Goal: Task Accomplishment & Management: Manage account settings

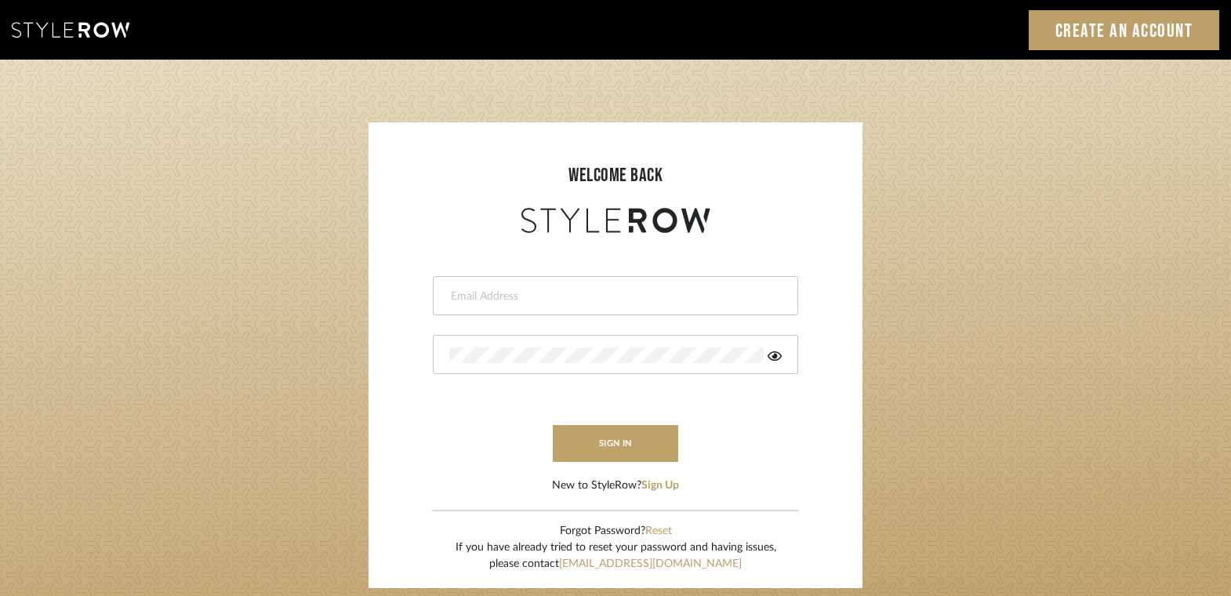
click at [619, 304] on div at bounding box center [615, 295] width 365 height 39
type input "jonathan@denieceduscheone.com"
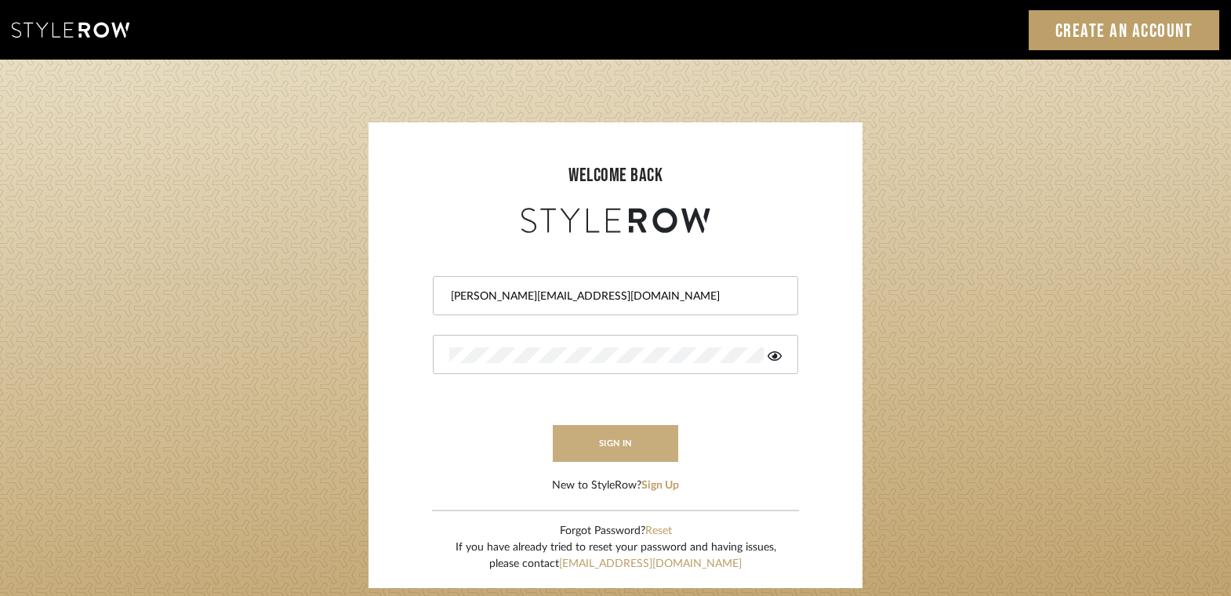
click at [593, 441] on button "sign in" at bounding box center [615, 443] width 125 height 37
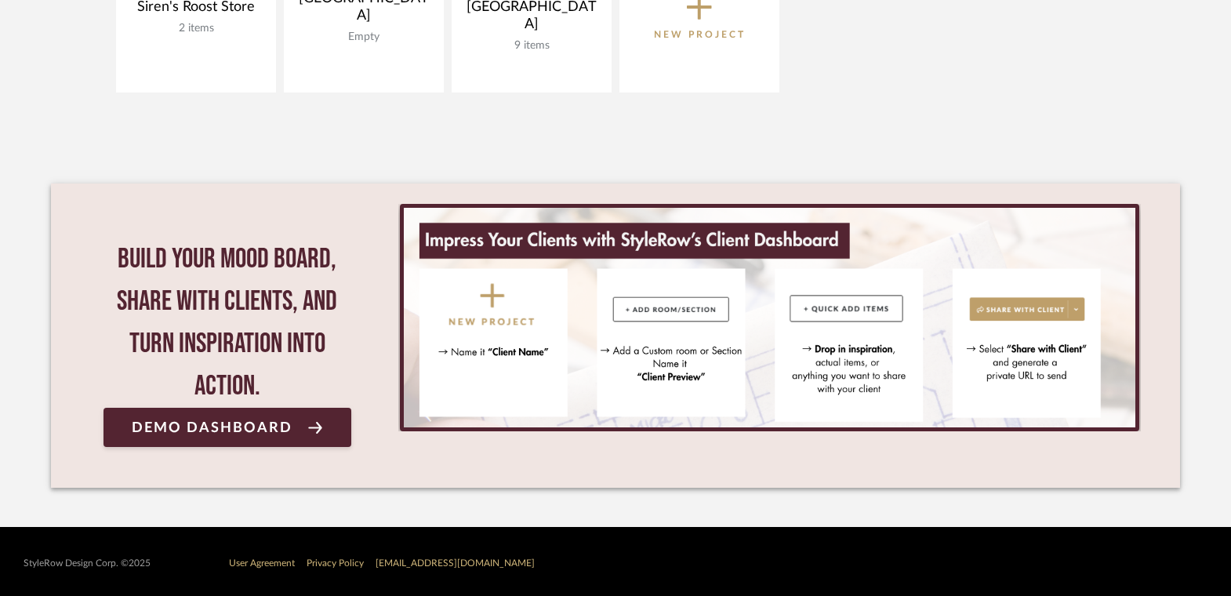
scroll to position [107, 0]
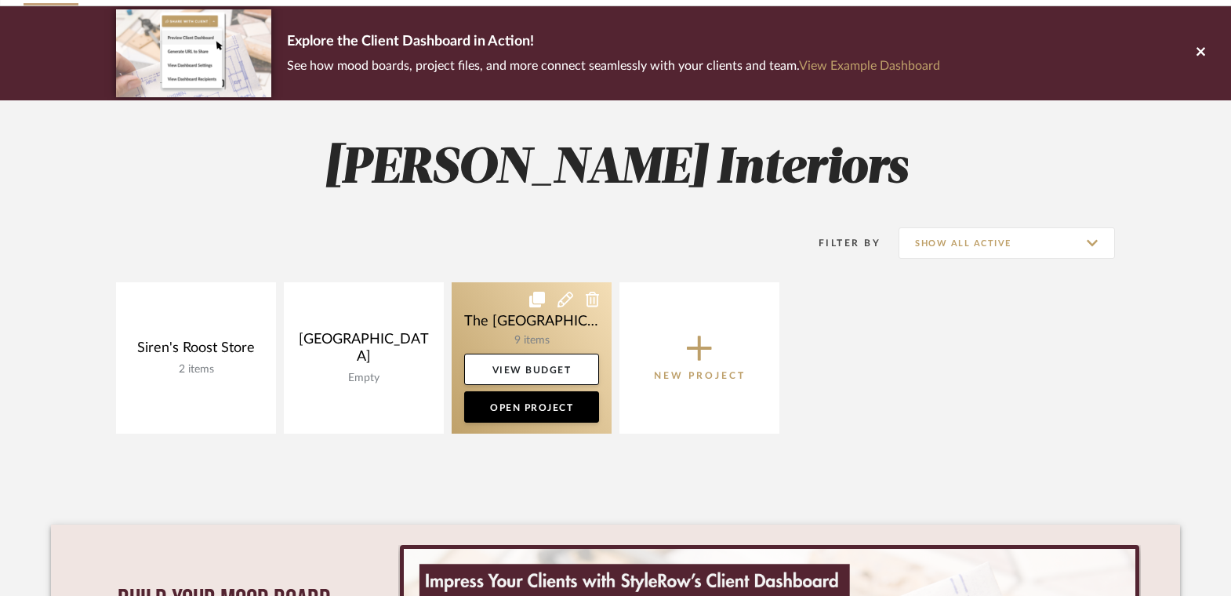
click at [564, 333] on link at bounding box center [532, 357] width 160 height 151
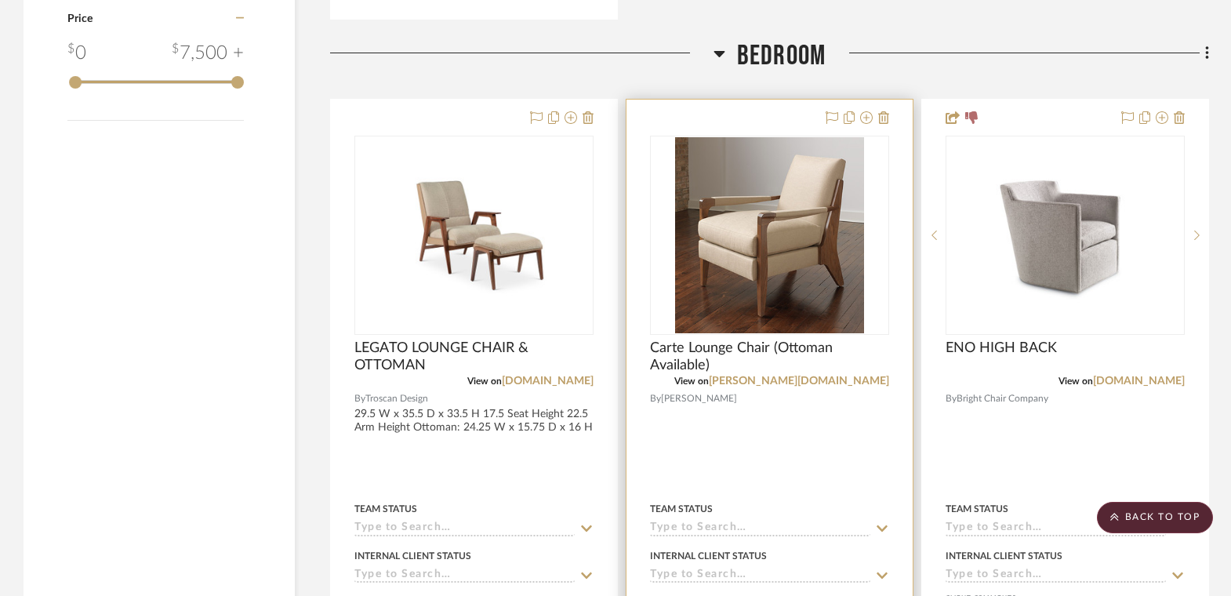
scroll to position [1804, 0]
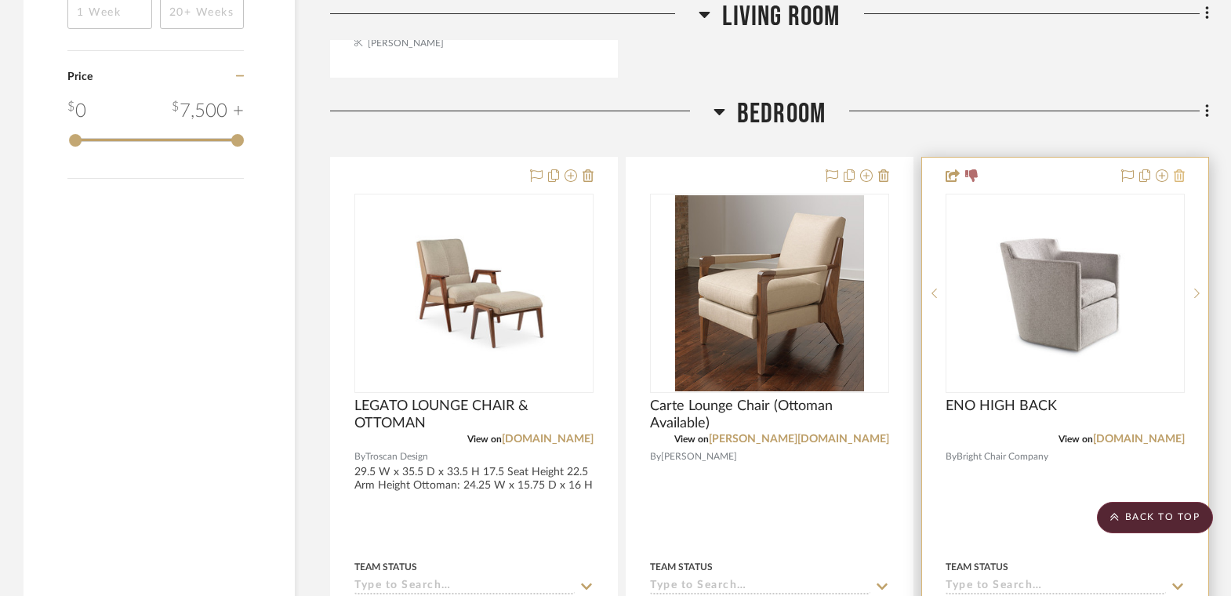
click at [1177, 167] on button at bounding box center [1178, 176] width 11 height 19
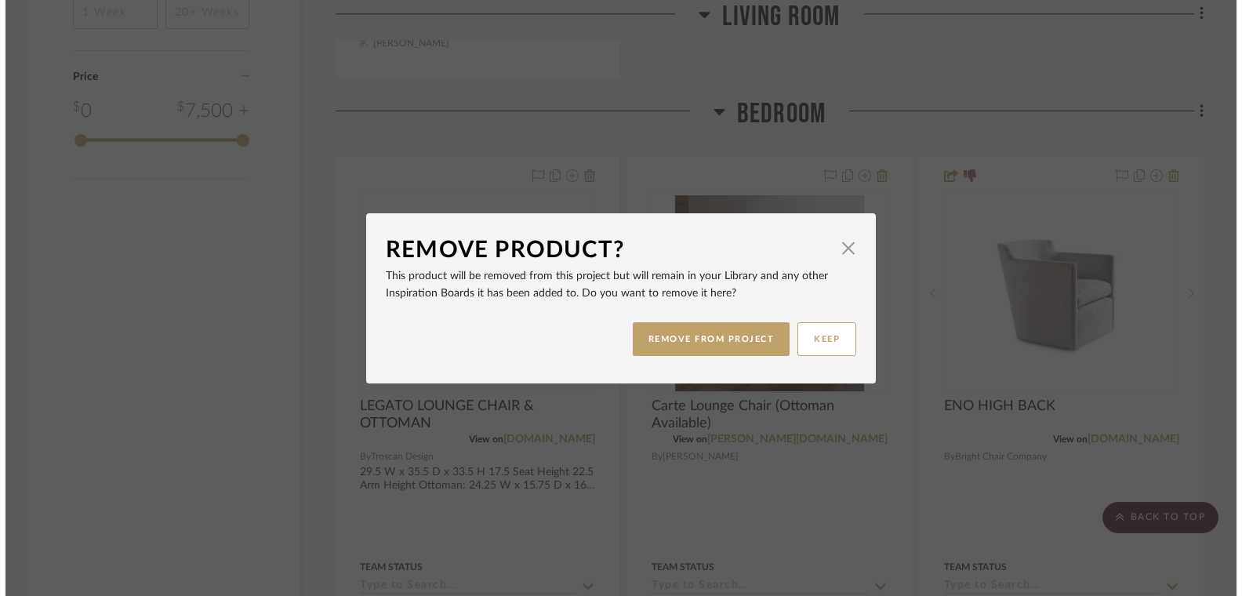
scroll to position [0, 0]
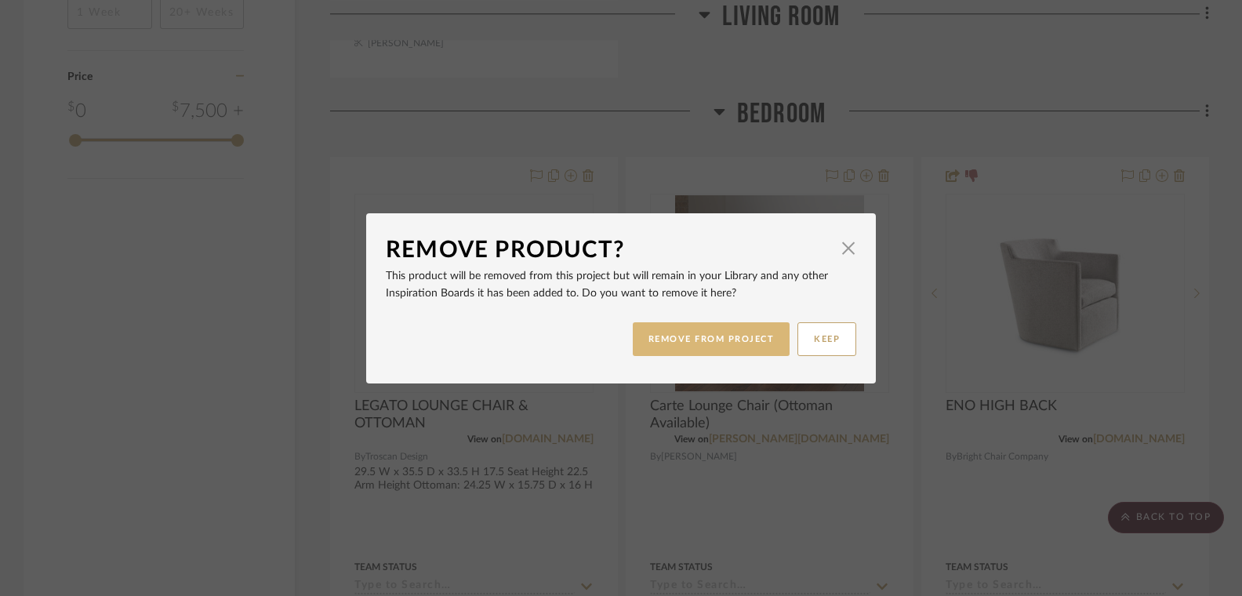
click at [728, 343] on button "REMOVE FROM PROJECT" at bounding box center [712, 339] width 158 height 34
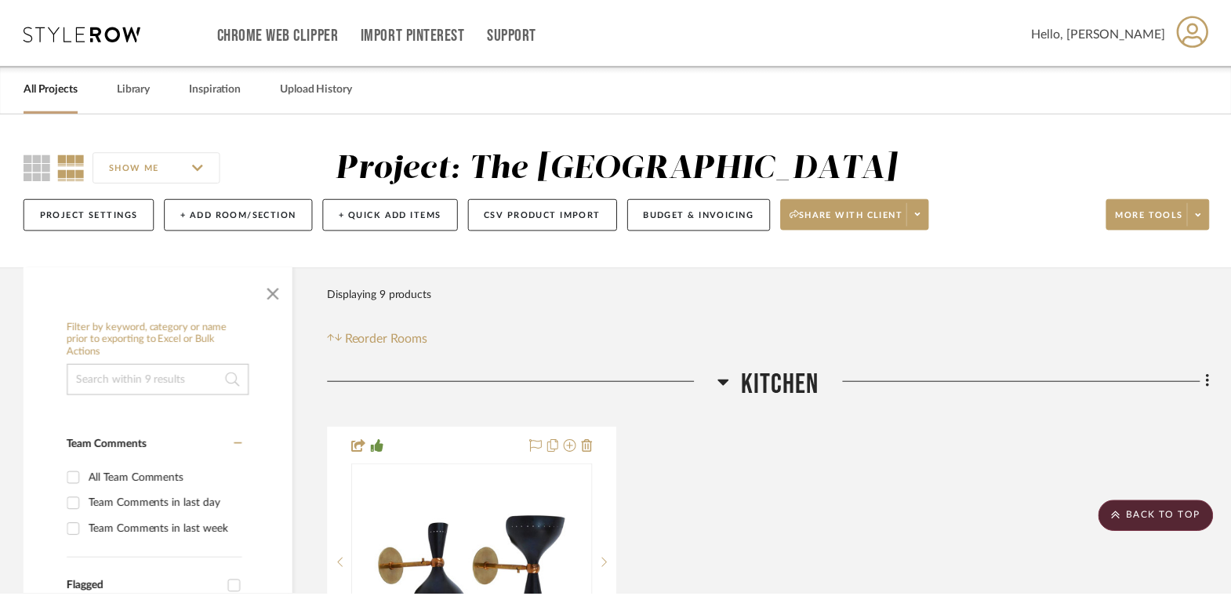
scroll to position [1804, 0]
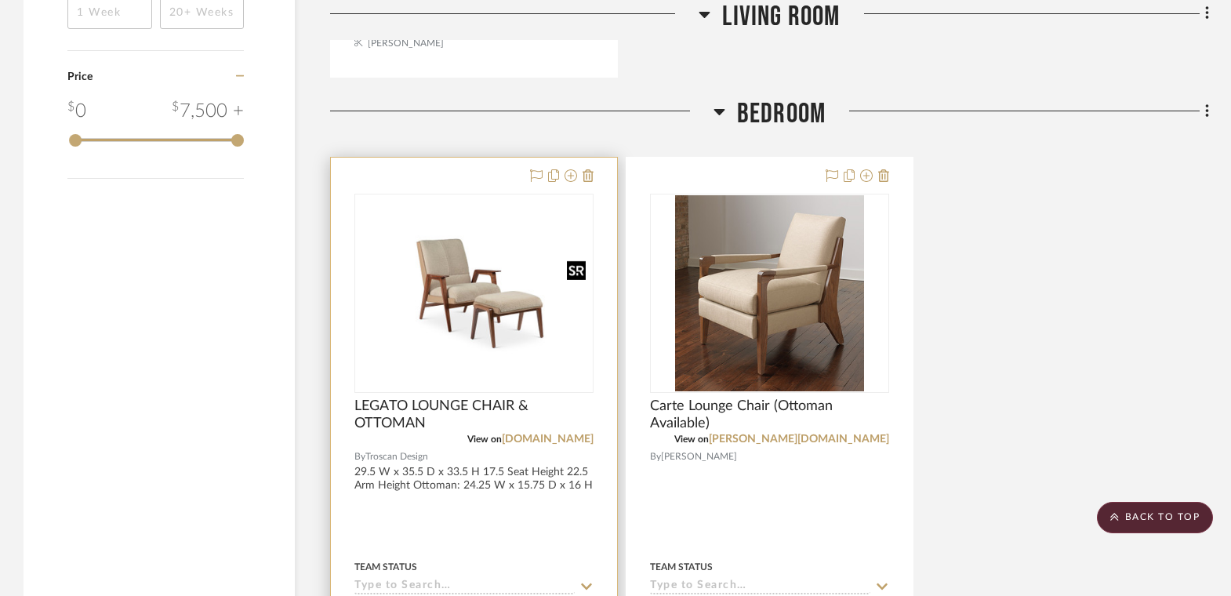
click at [0, 0] on img at bounding box center [0, 0] width 0 height 0
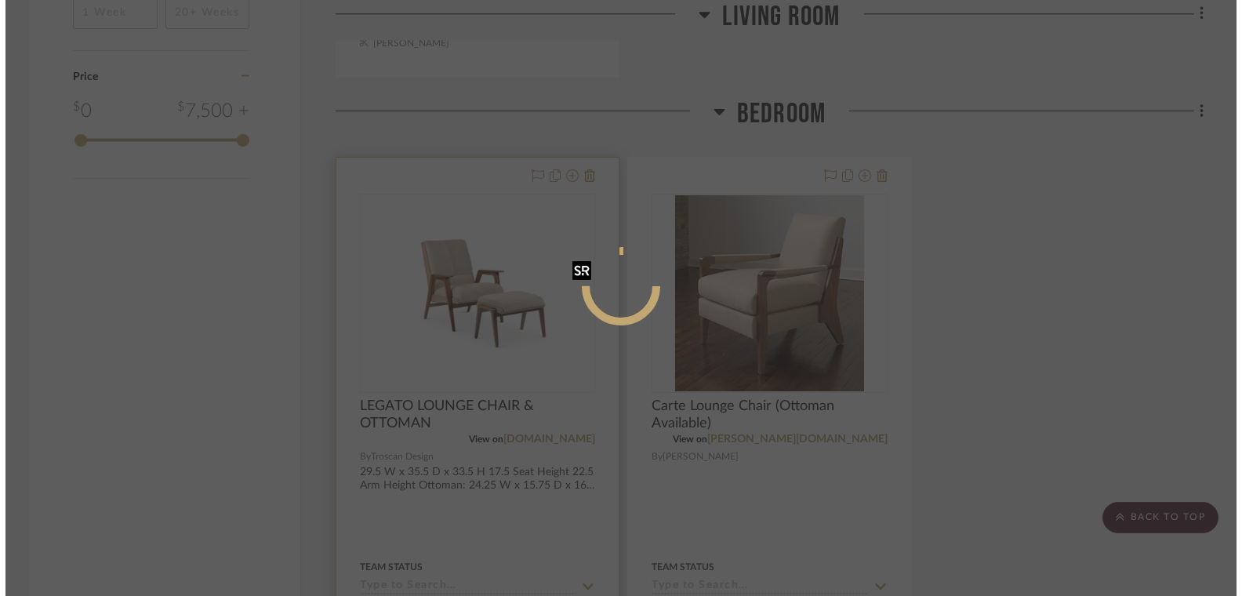
scroll to position [0, 0]
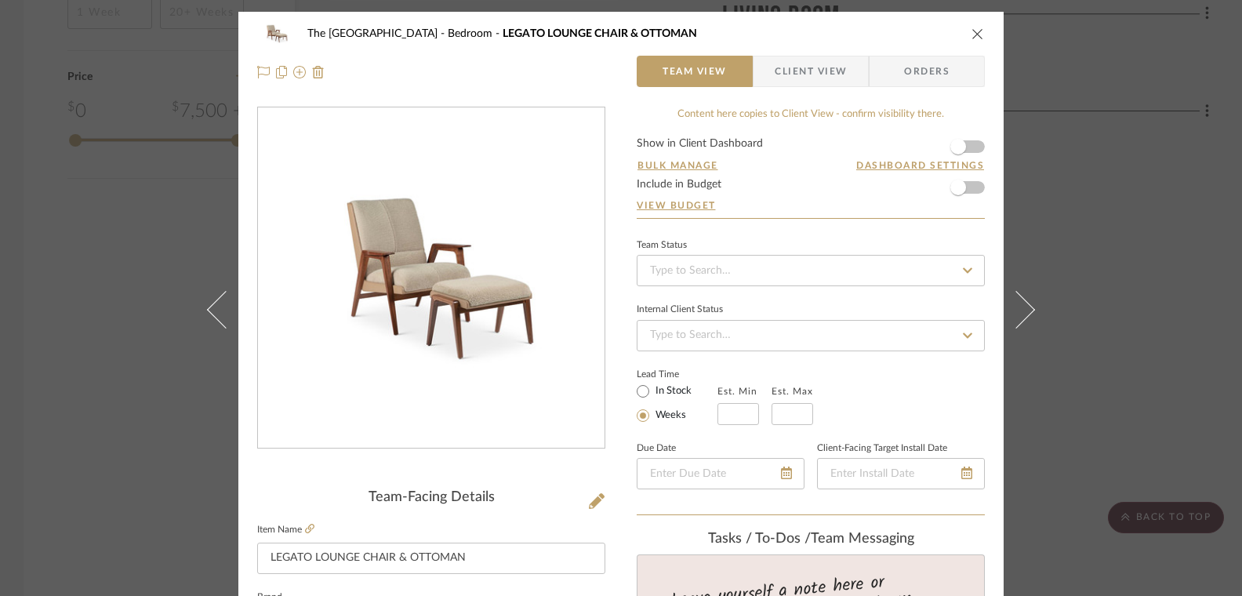
click at [782, 61] on span "Client View" at bounding box center [810, 71] width 72 height 31
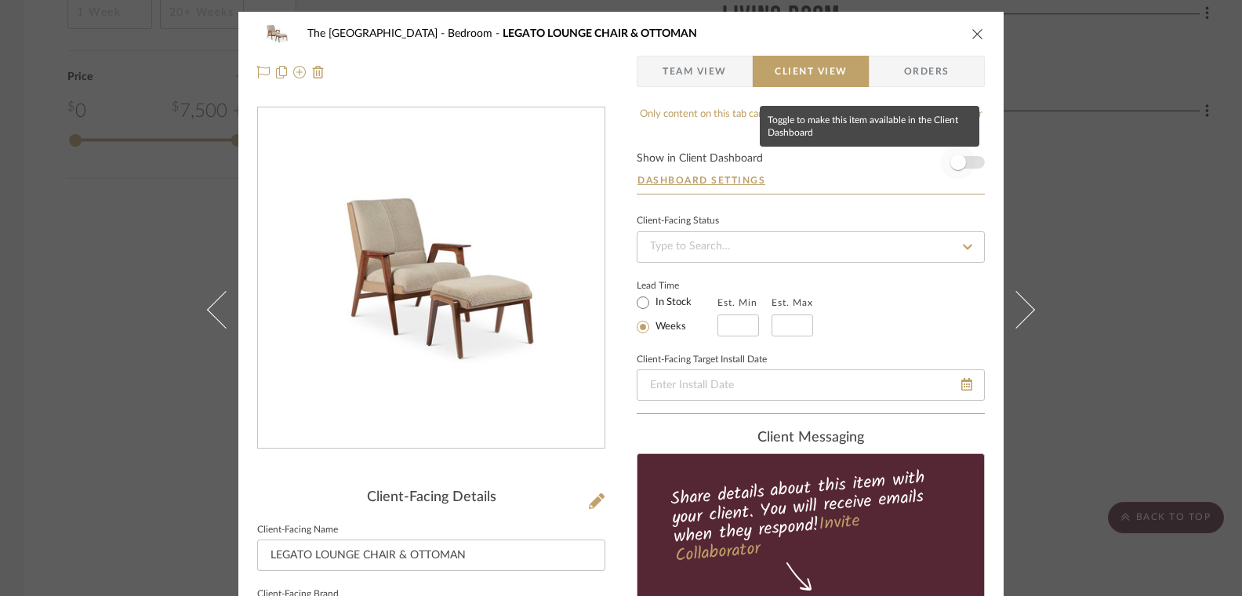
click at [950, 158] on span "button" at bounding box center [958, 162] width 16 height 16
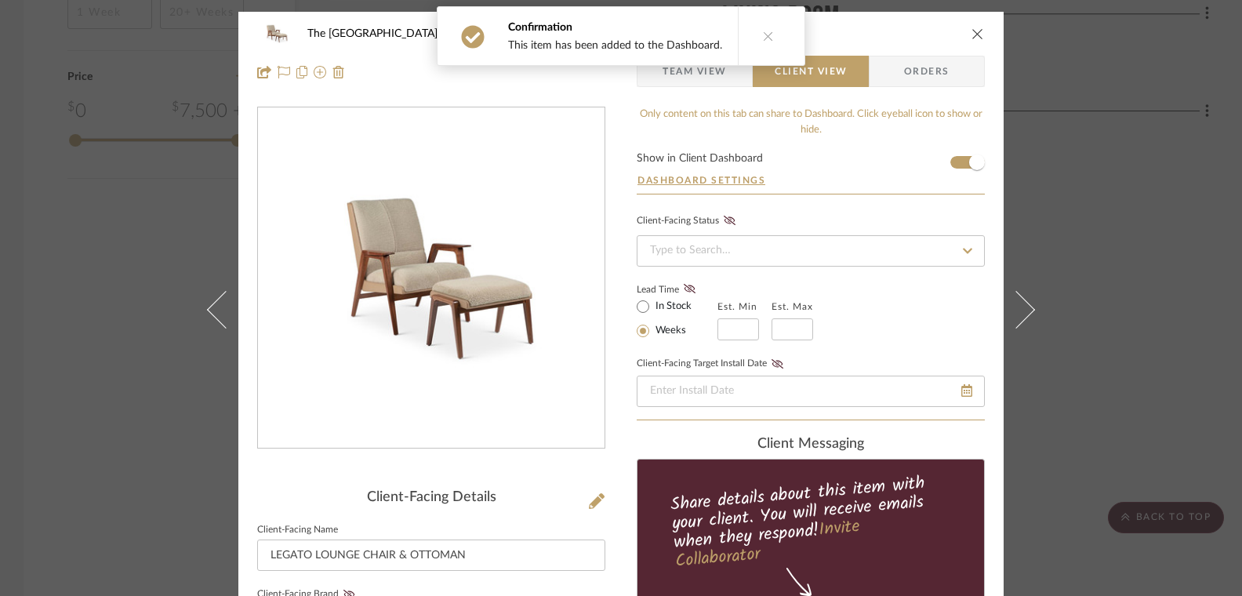
click at [971, 34] on icon "close" at bounding box center [977, 33] width 13 height 13
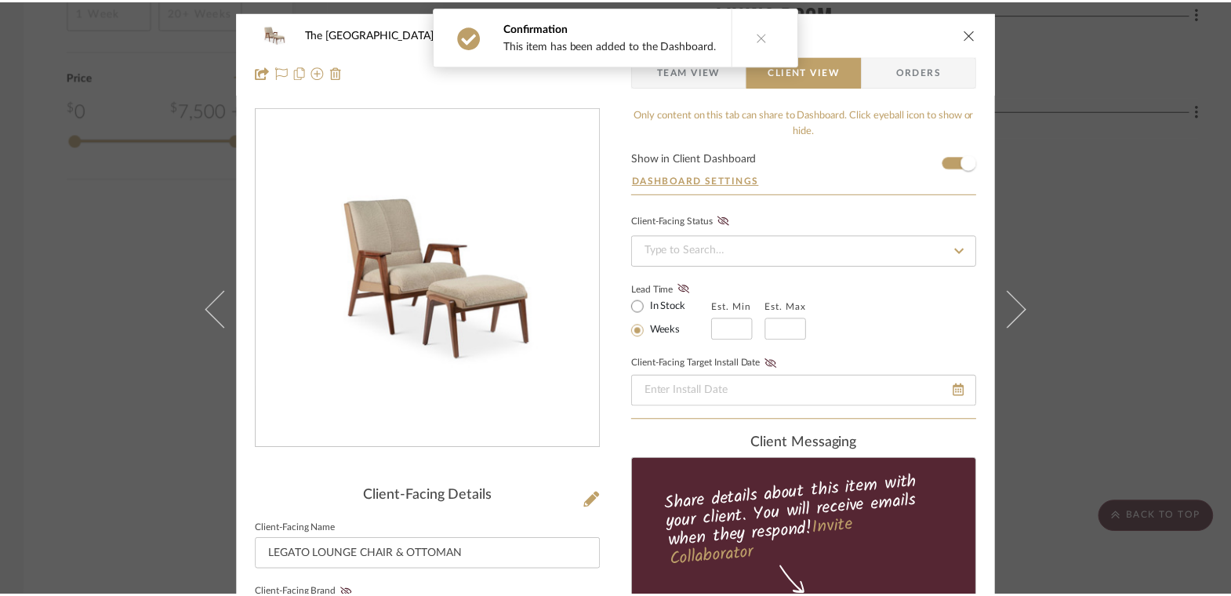
scroll to position [1804, 0]
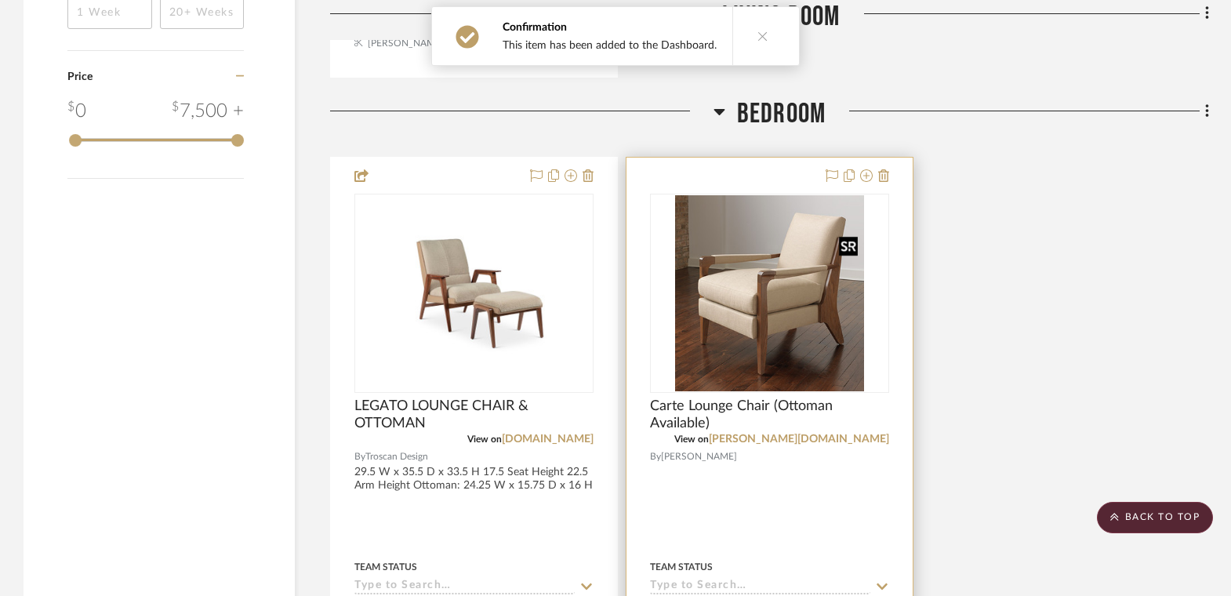
click at [800, 253] on img "0" at bounding box center [769, 293] width 189 height 196
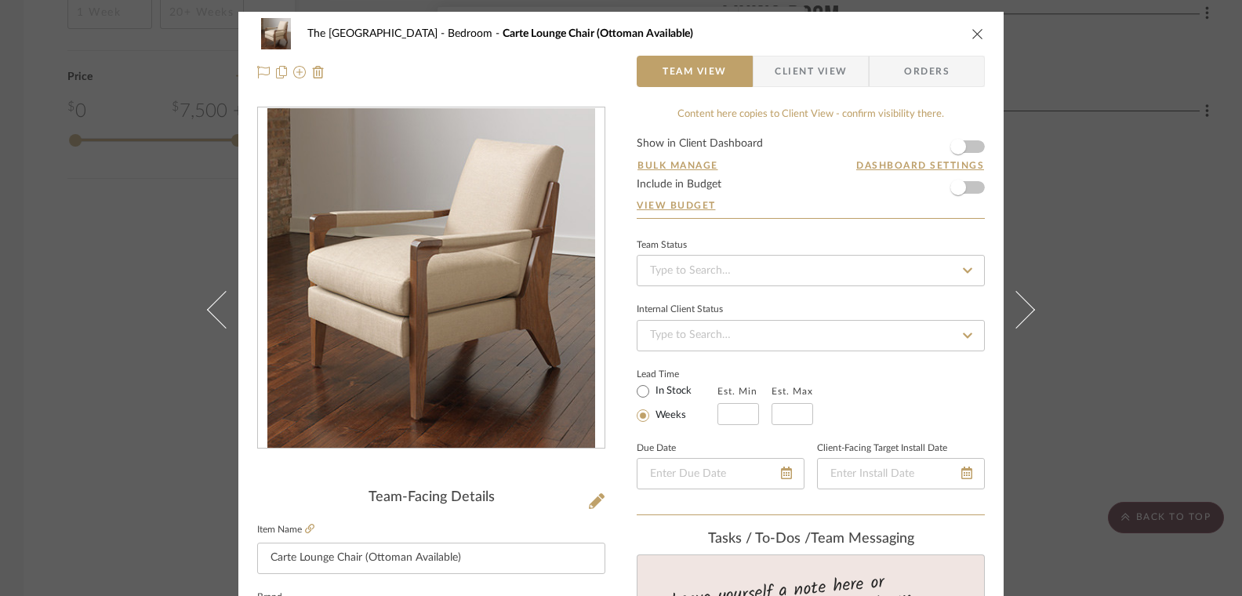
click at [802, 76] on span "Client View" at bounding box center [810, 71] width 72 height 31
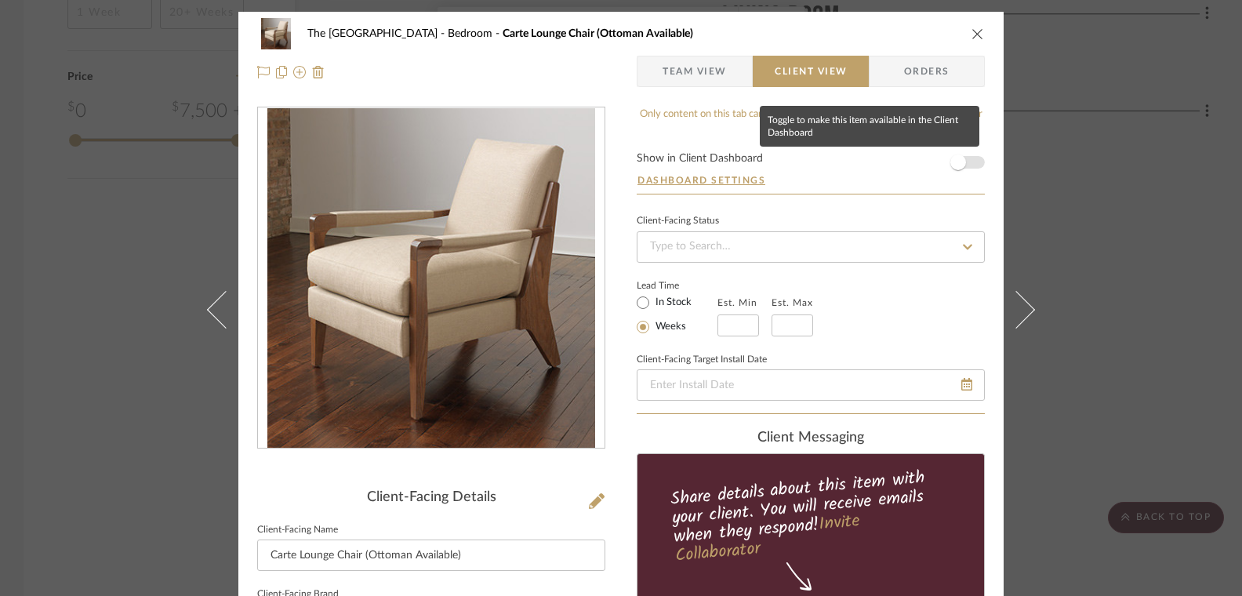
click at [953, 165] on span "button" at bounding box center [958, 162] width 16 height 16
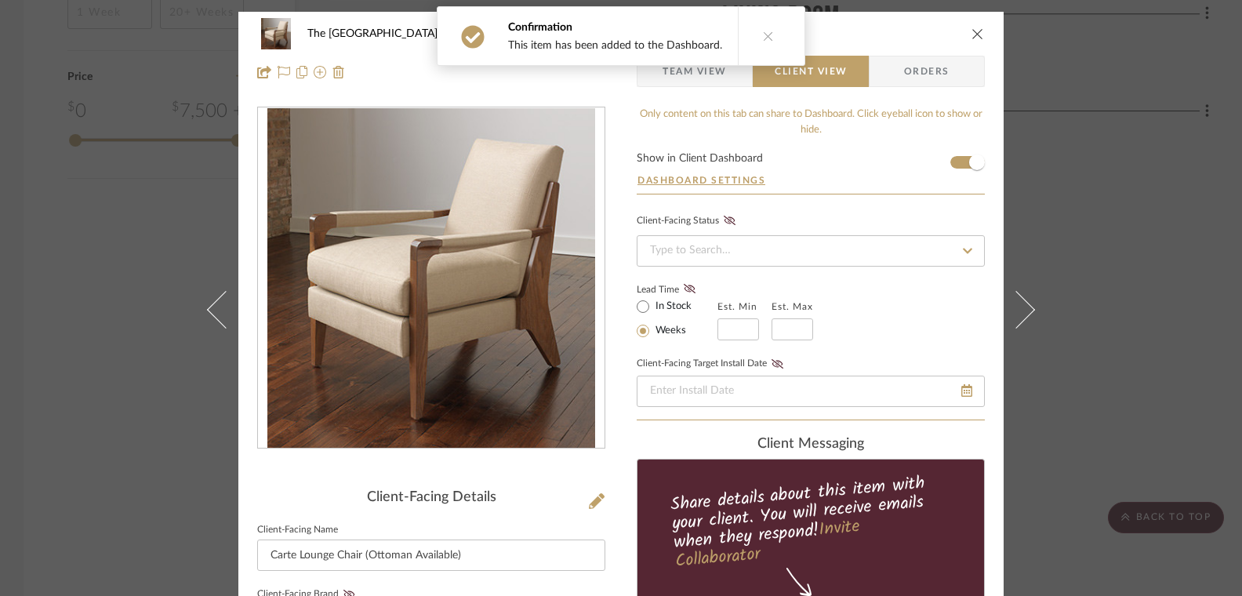
click at [974, 34] on icon "close" at bounding box center [977, 33] width 13 height 13
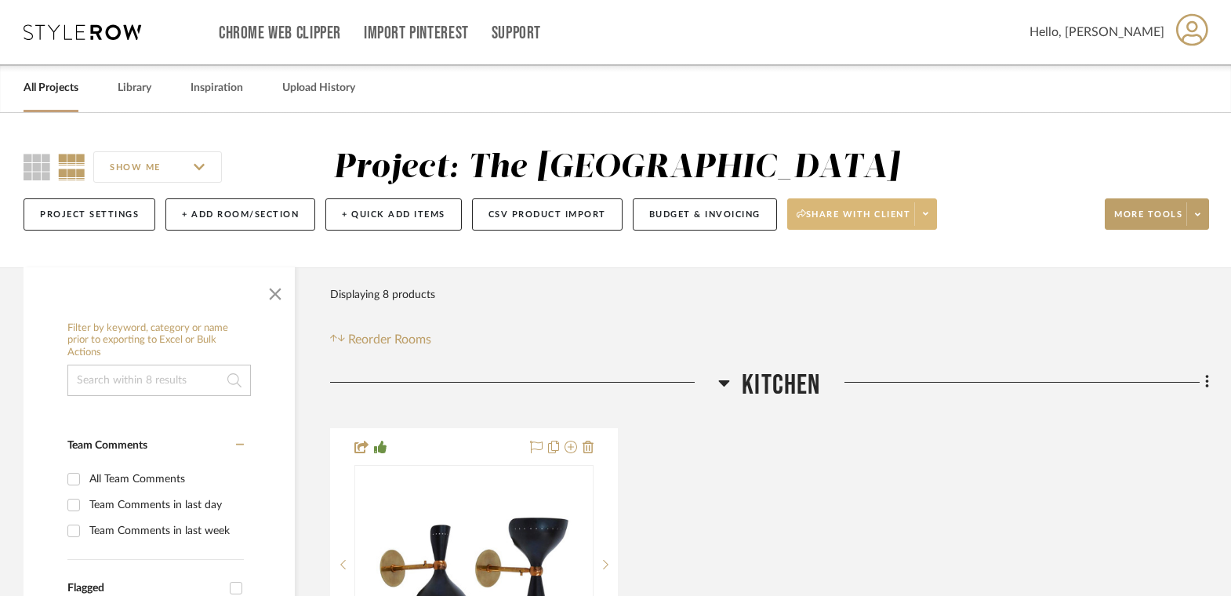
click at [928, 216] on icon at bounding box center [925, 213] width 5 height 9
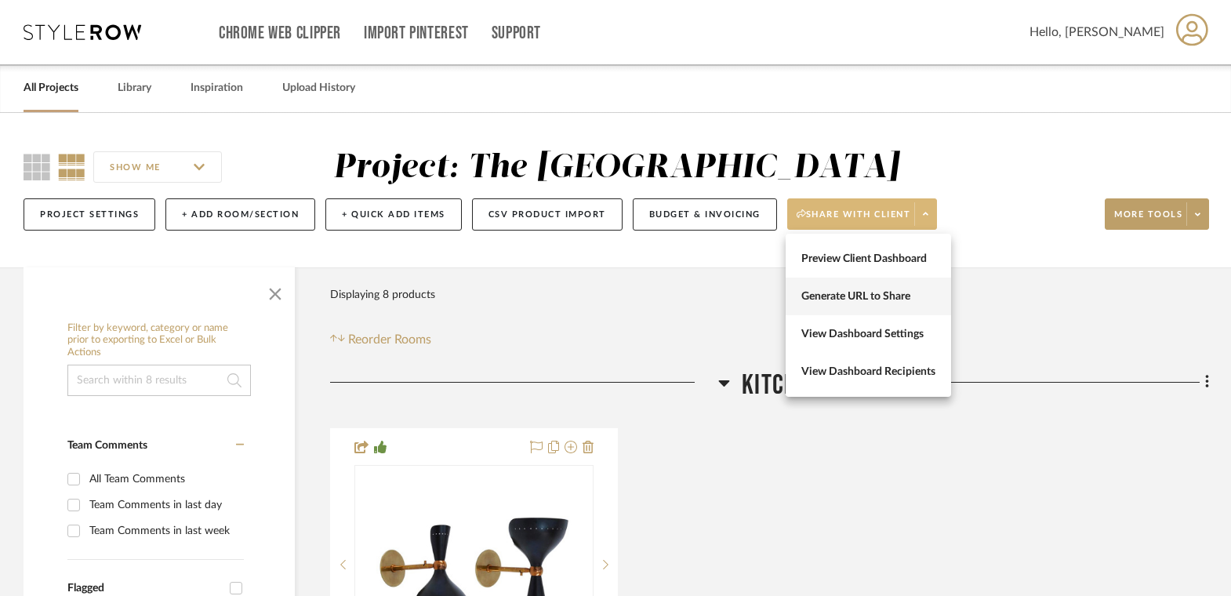
click at [892, 295] on span "Generate URL to Share" at bounding box center [868, 296] width 134 height 13
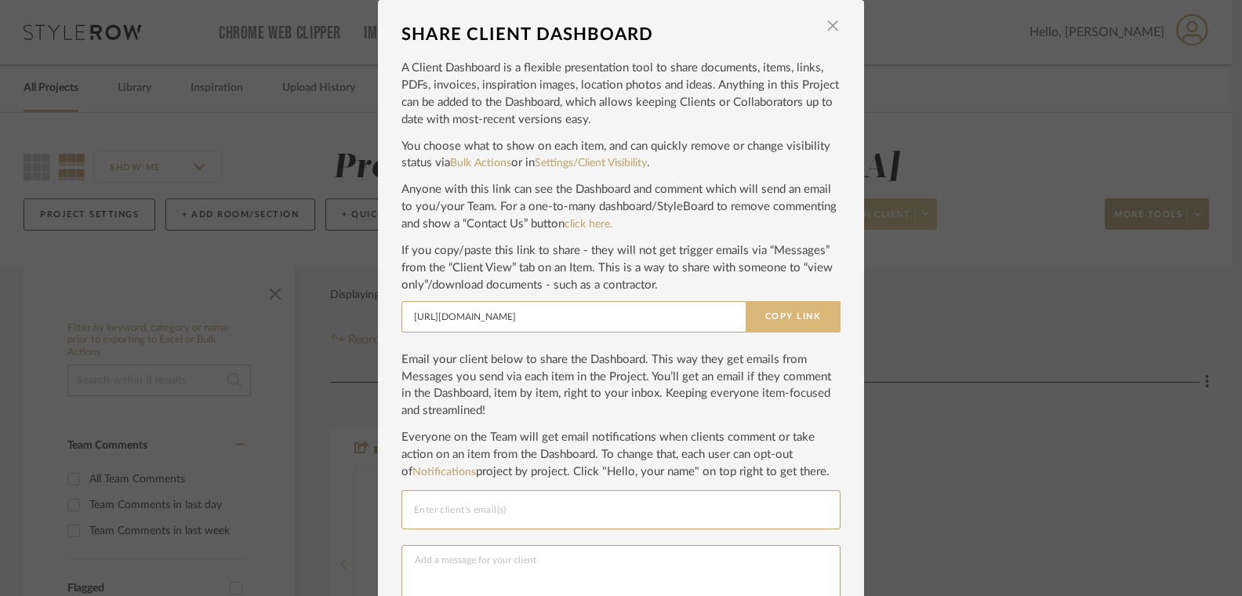
click at [802, 316] on button "Copy Link" at bounding box center [792, 316] width 95 height 31
click at [827, 24] on span "button" at bounding box center [832, 25] width 31 height 31
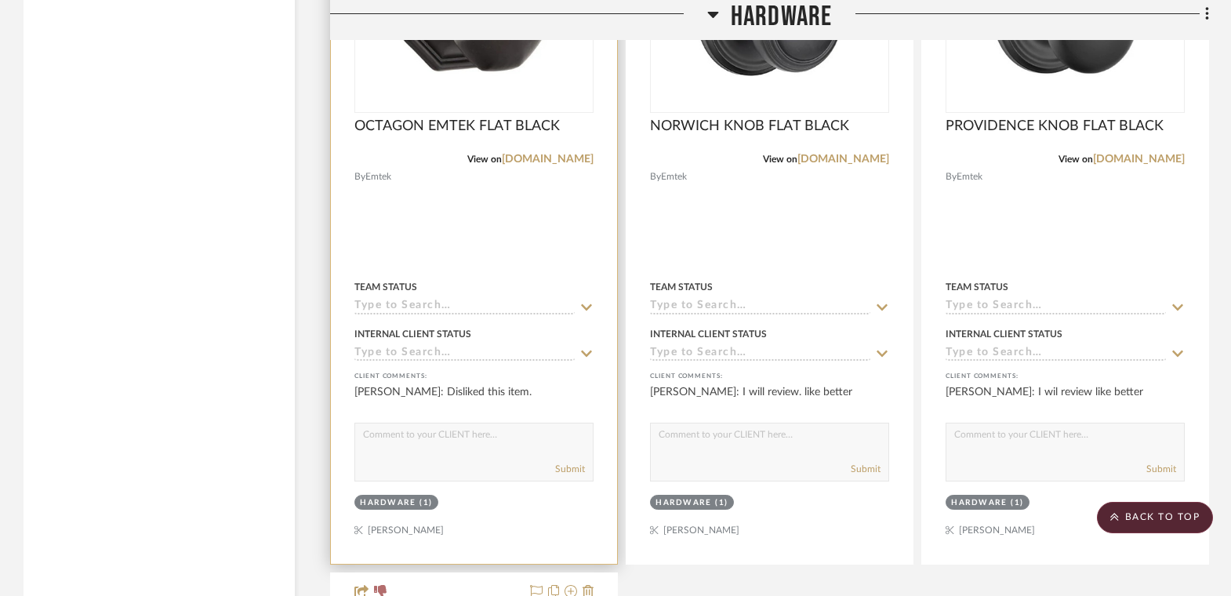
scroll to position [2791, 0]
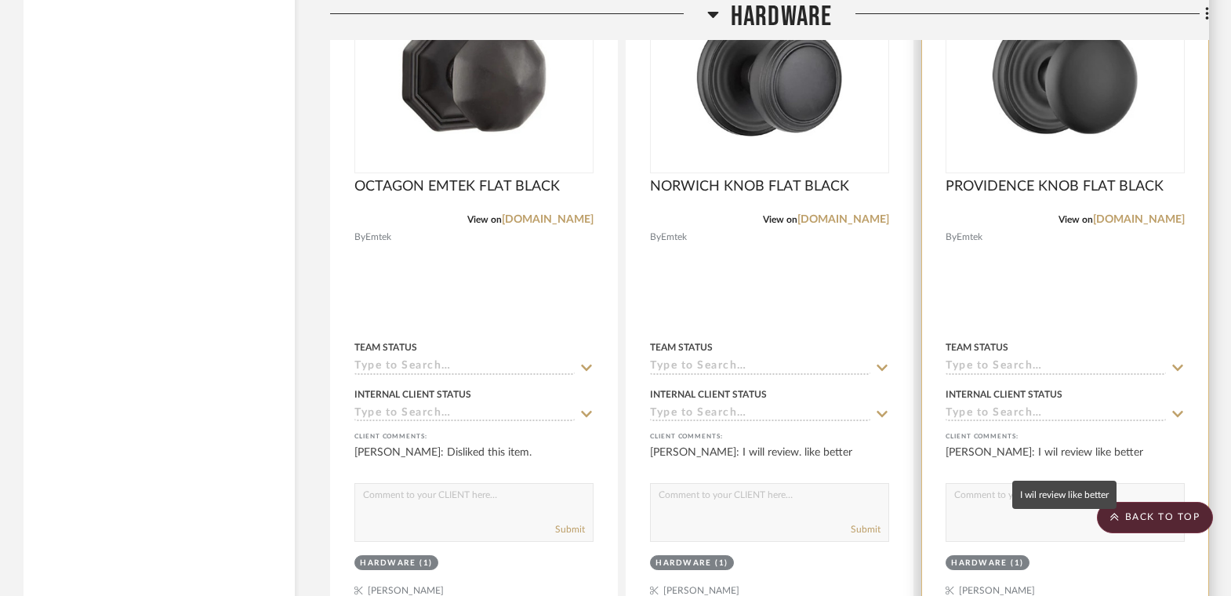
click at [1061, 453] on div "[PERSON_NAME]: I wil review like better" at bounding box center [1064, 459] width 239 height 31
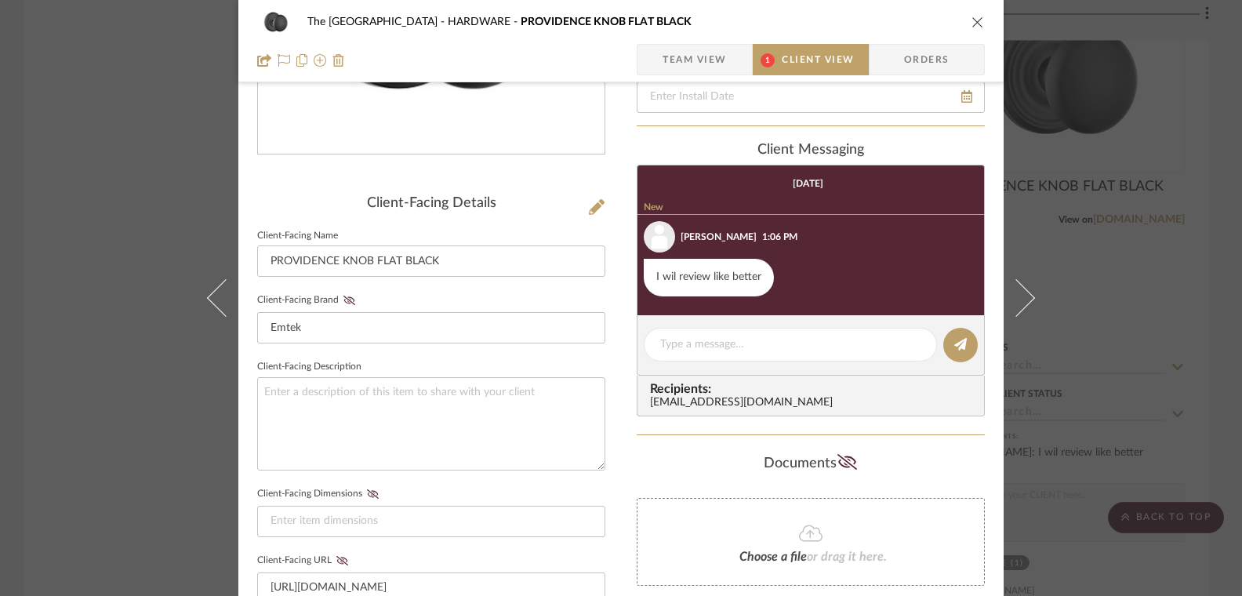
scroll to position [0, 0]
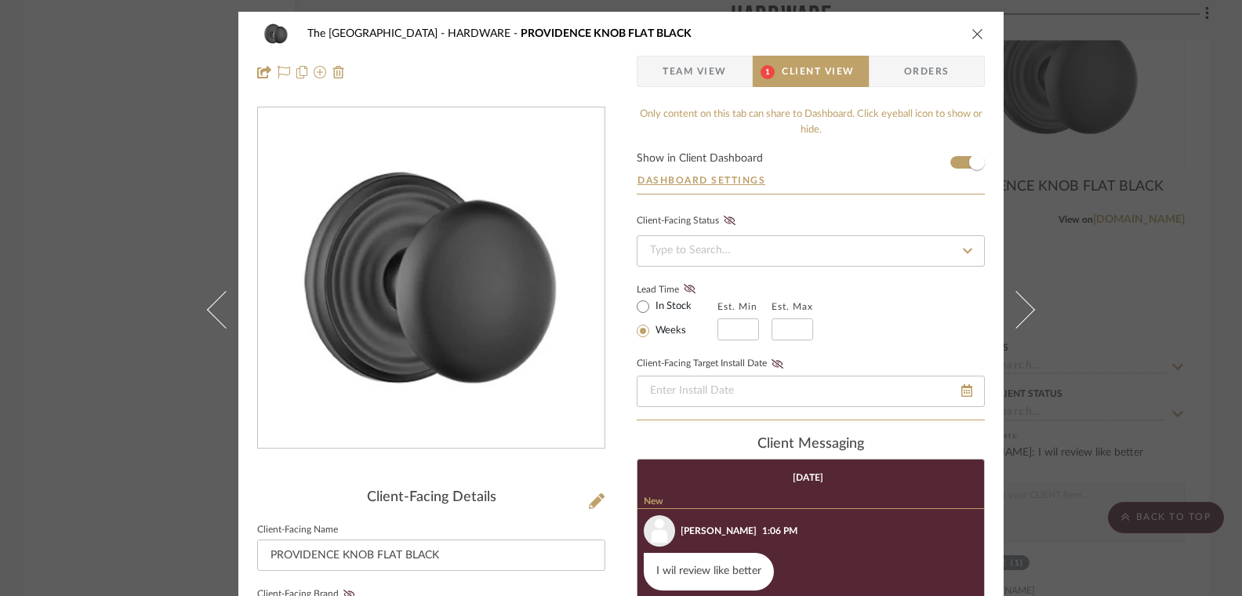
click at [812, 83] on span "Client View" at bounding box center [818, 71] width 72 height 31
click at [971, 34] on icon "close" at bounding box center [977, 33] width 13 height 13
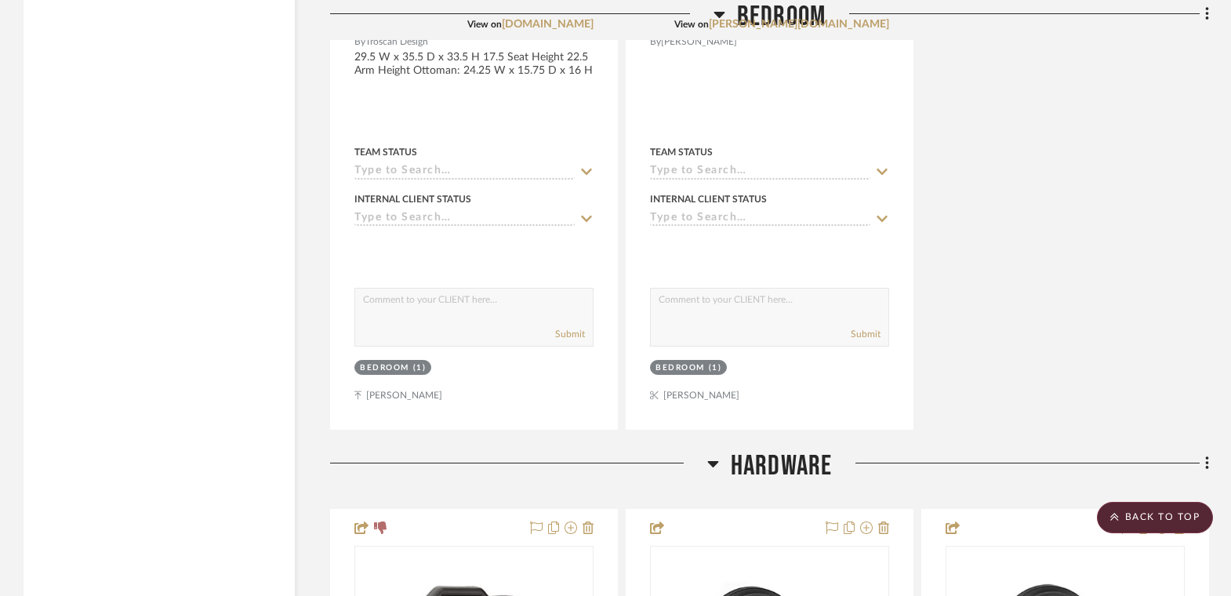
scroll to position [1902, 0]
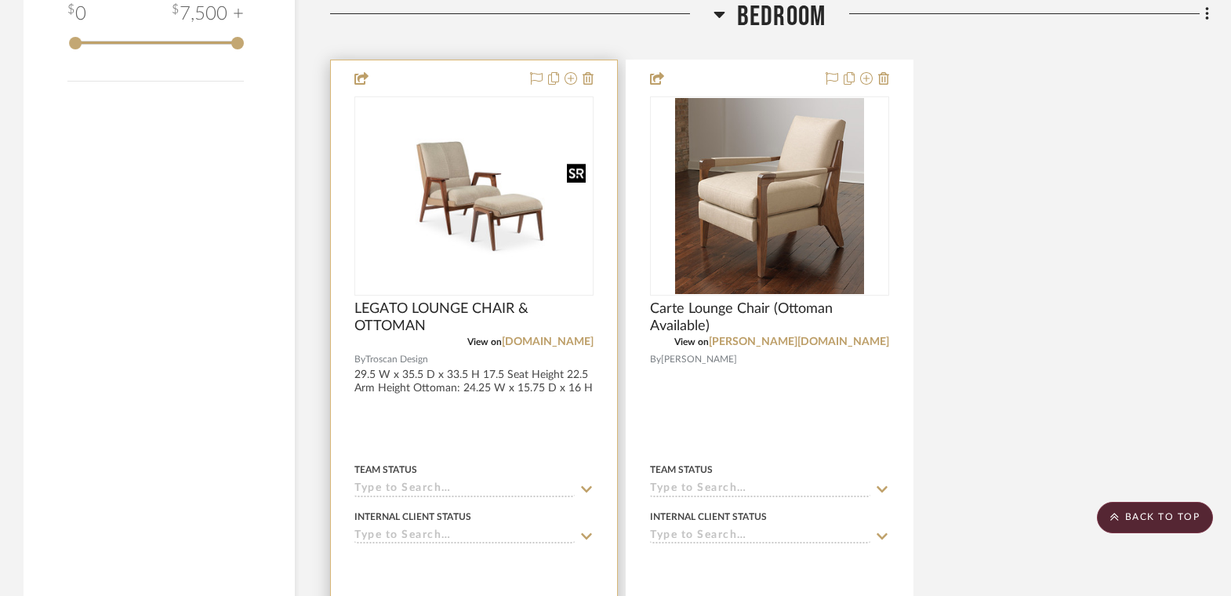
click at [540, 232] on img "0" at bounding box center [474, 195] width 236 height 147
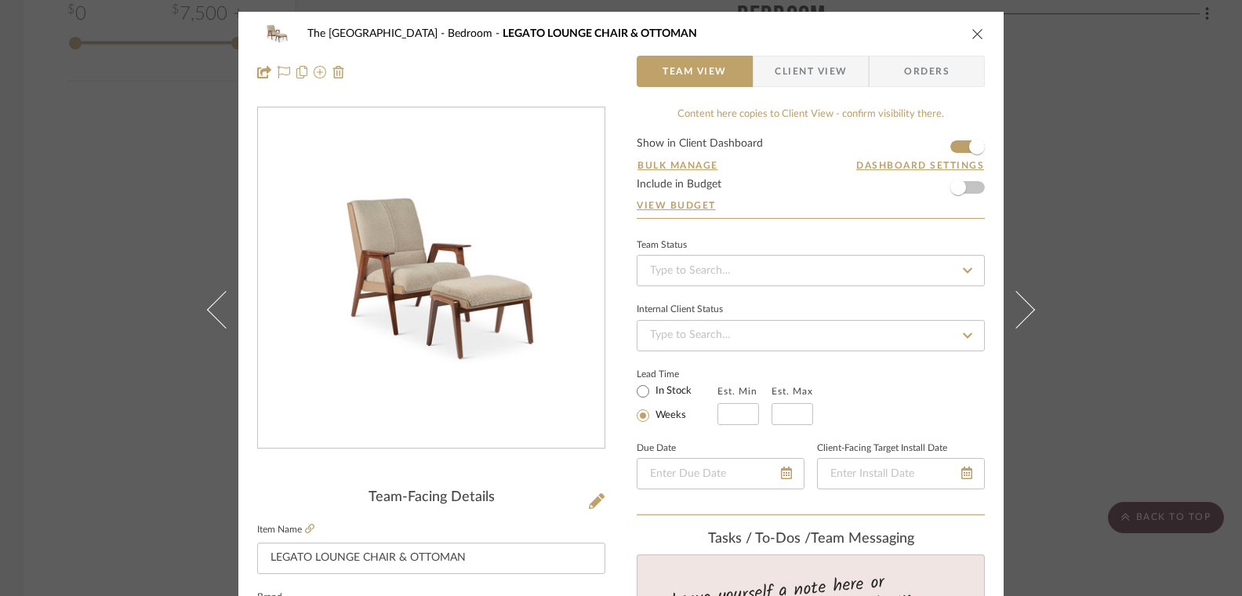
click at [1105, 129] on div "The Carriage House Bedroom LEGATO LOUNGE CHAIR & OTTOMAN Team View Client View …" at bounding box center [621, 298] width 1242 height 596
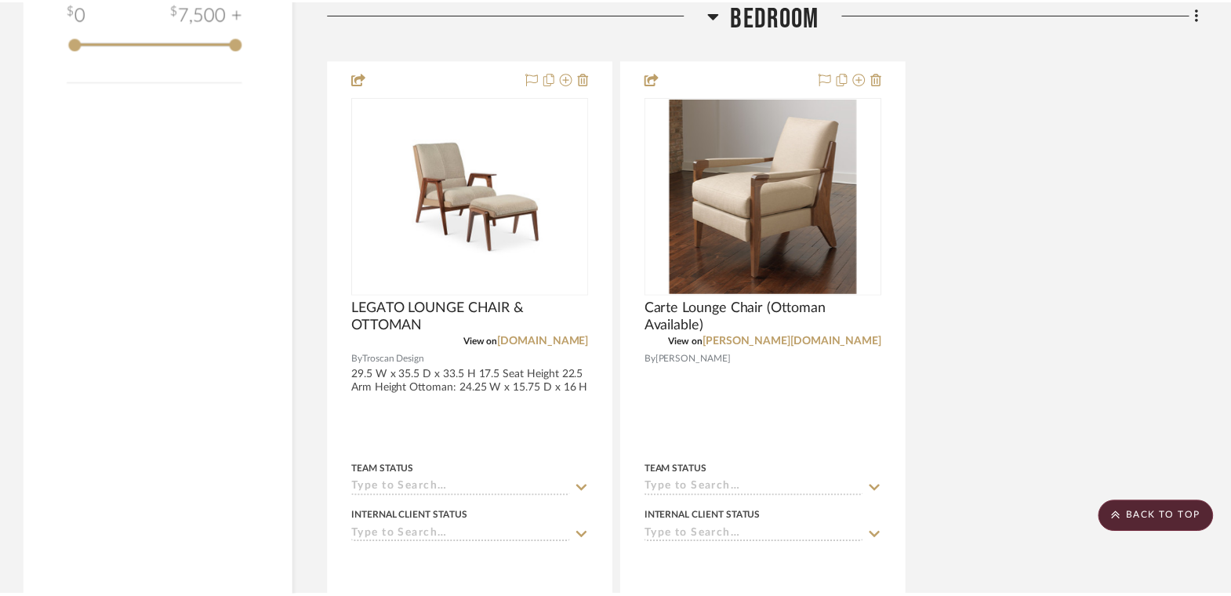
scroll to position [1902, 0]
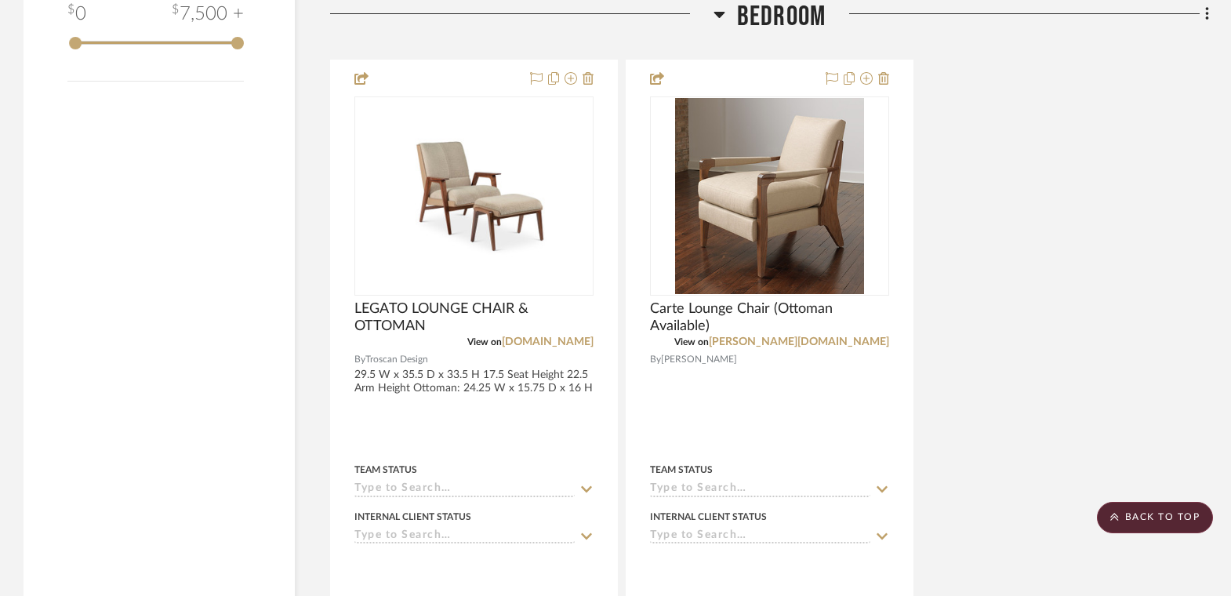
click at [1105, 129] on div "LEGATO LOUNGE CHAIR & OTTOMAN View on troscandesign.com By Troscan Design 29.5 …" at bounding box center [769, 403] width 879 height 687
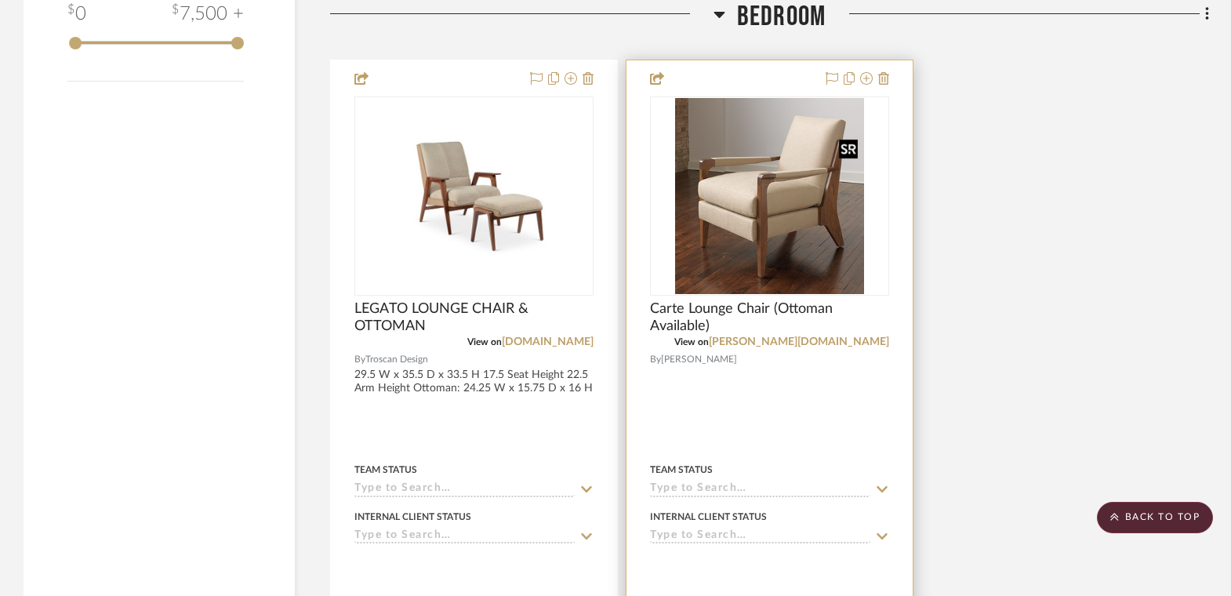
click at [818, 221] on img "0" at bounding box center [769, 196] width 189 height 196
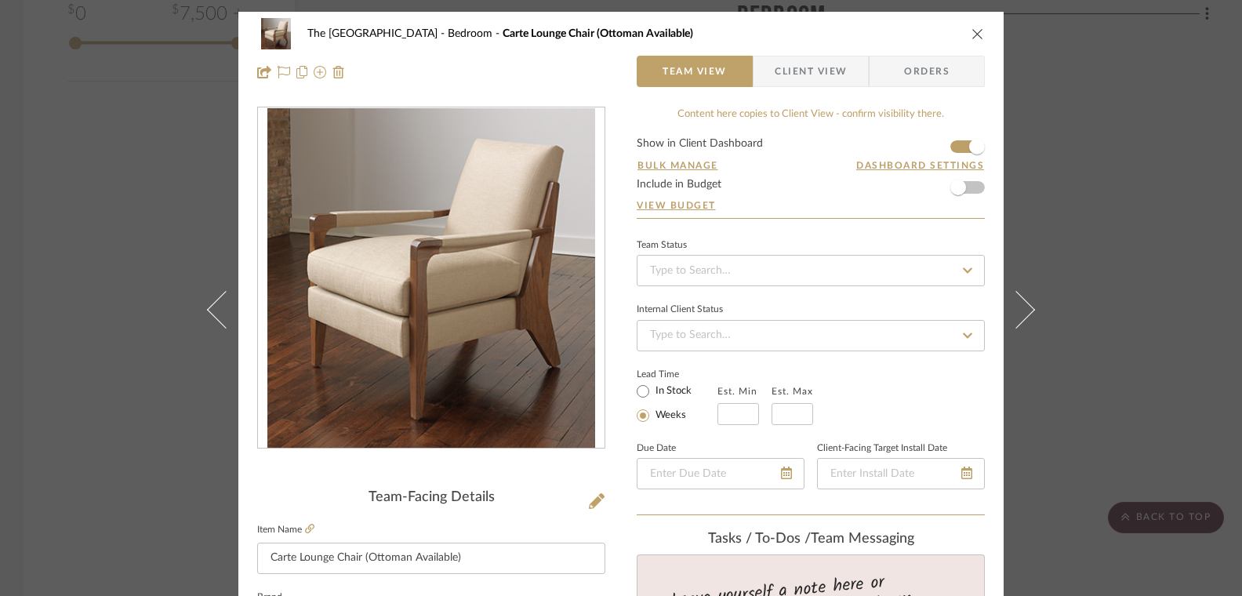
click at [1071, 180] on div "The Carriage House Bedroom Carte Lounge Chair (Ottoman Available) Team View Cli…" at bounding box center [621, 298] width 1242 height 596
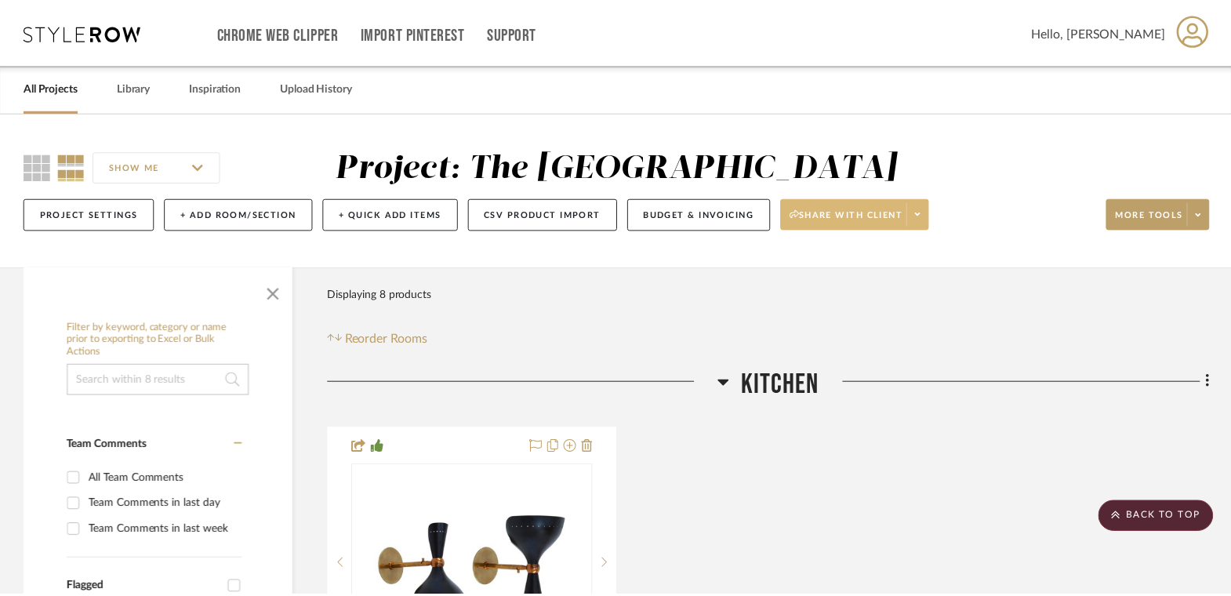
scroll to position [1902, 0]
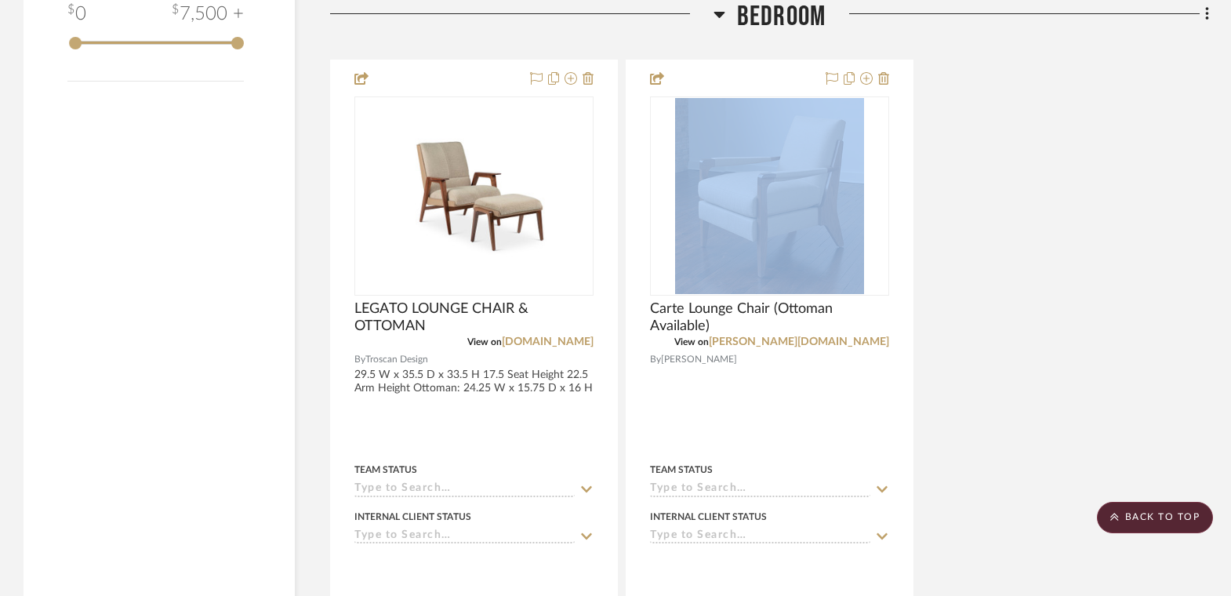
click at [1071, 180] on div "LEGATO LOUNGE CHAIR & OTTOMAN View on troscandesign.com By Troscan Design 29.5 …" at bounding box center [769, 403] width 879 height 687
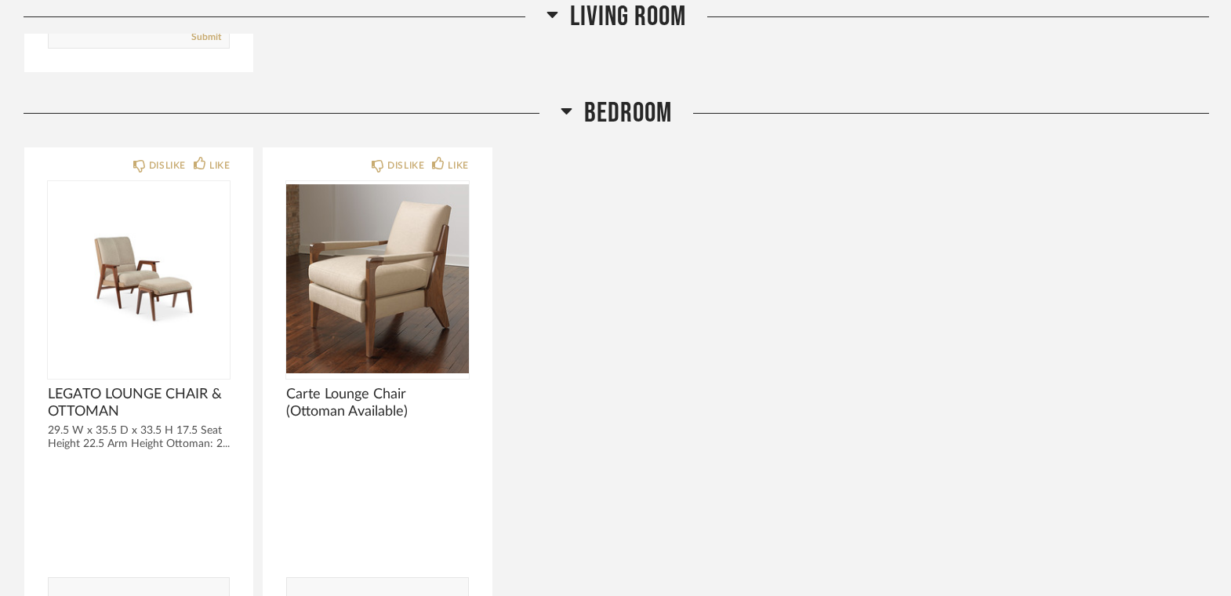
scroll to position [1299, 0]
